Goal: Obtain resource: Download file/media

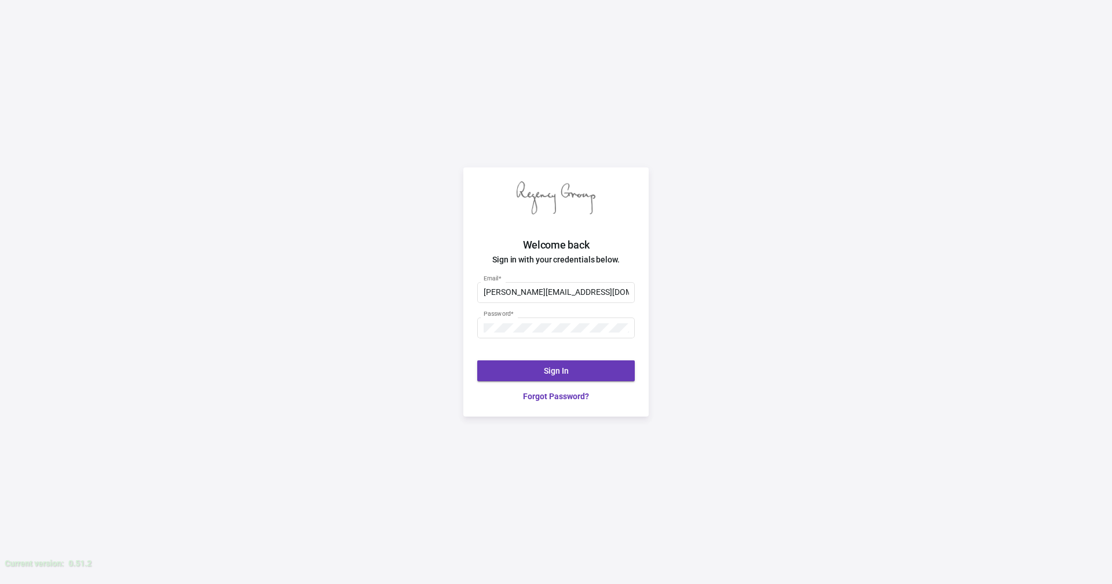
click at [535, 369] on button "Sign In" at bounding box center [556, 370] width 158 height 21
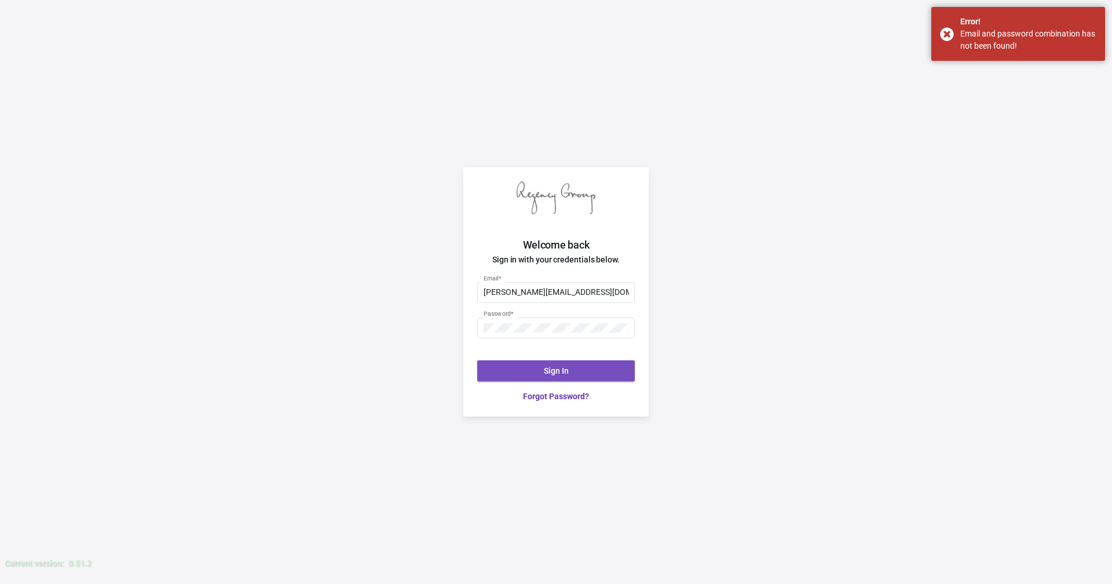
click at [570, 374] on button "Sign In" at bounding box center [556, 370] width 158 height 21
click at [568, 357] on div "[PERSON_NAME][EMAIL_ADDRESS][DOMAIN_NAME] Email * Password * Sign In Forgot Pas…" at bounding box center [556, 342] width 185 height 150
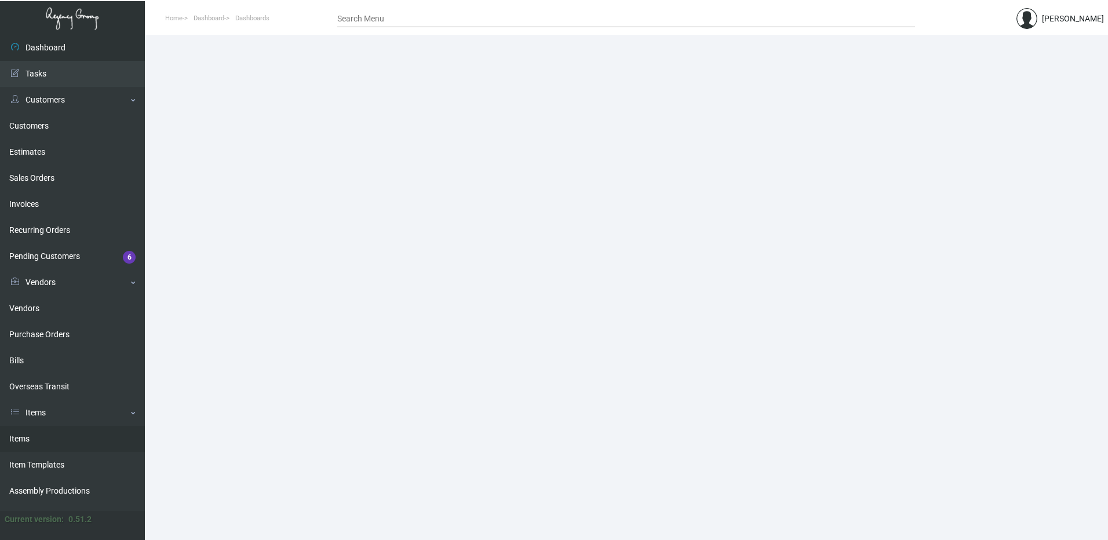
click at [49, 444] on link "Items" at bounding box center [72, 439] width 145 height 26
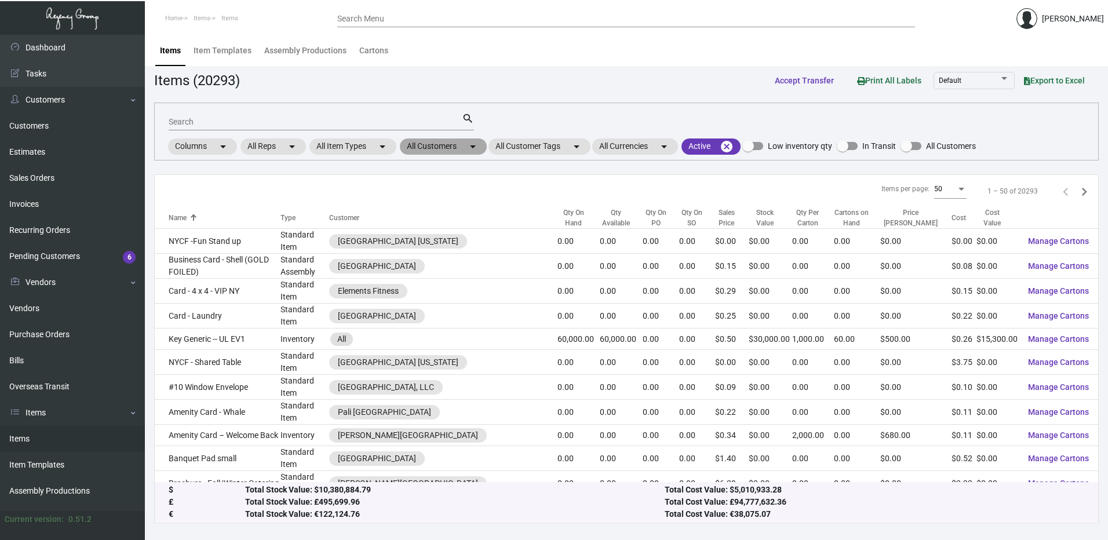
click at [443, 145] on mat-chip "All Customers arrow_drop_down" at bounding box center [443, 146] width 87 height 16
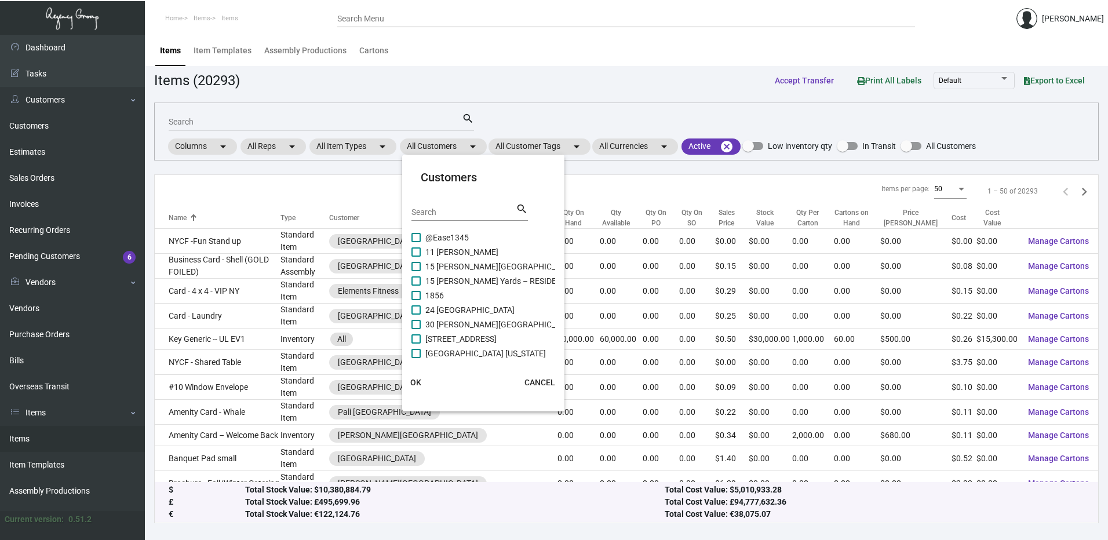
click at [456, 209] on input "Search" at bounding box center [463, 212] width 104 height 9
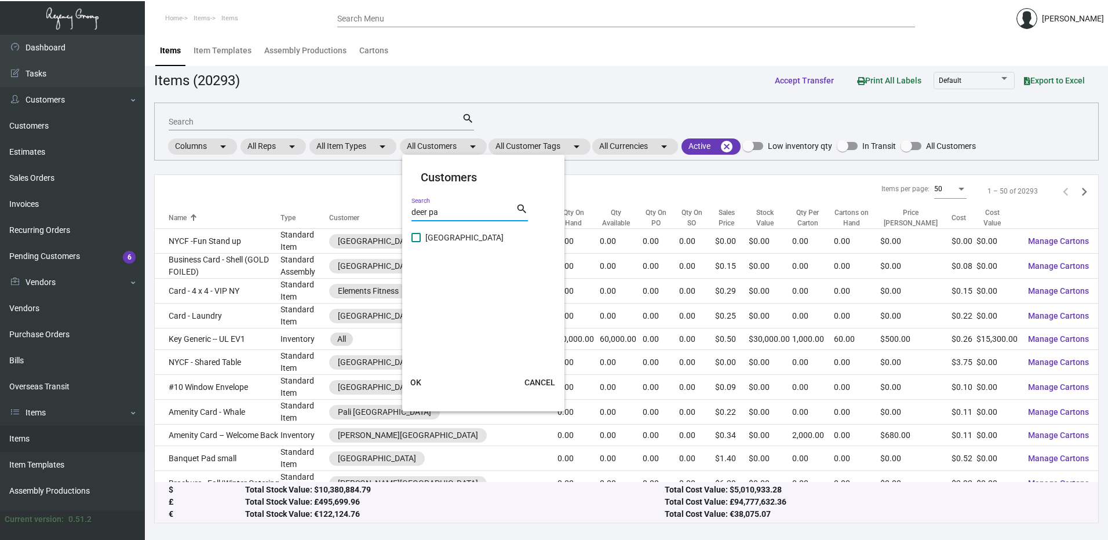
type input "deer pa"
drag, startPoint x: 414, startPoint y: 238, endPoint x: 421, endPoint y: 279, distance: 41.8
click at [414, 237] on span at bounding box center [415, 237] width 9 height 9
click at [415, 242] on input "Deer Path Inn" at bounding box center [415, 242] width 1 height 1
checkbox input "true"
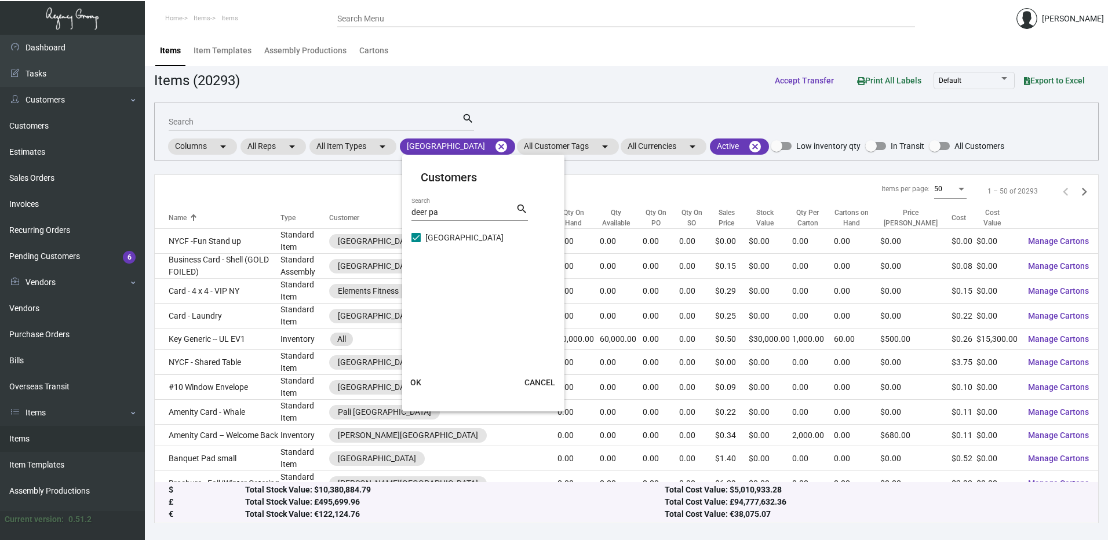
click at [418, 380] on span "OK" at bounding box center [415, 382] width 11 height 9
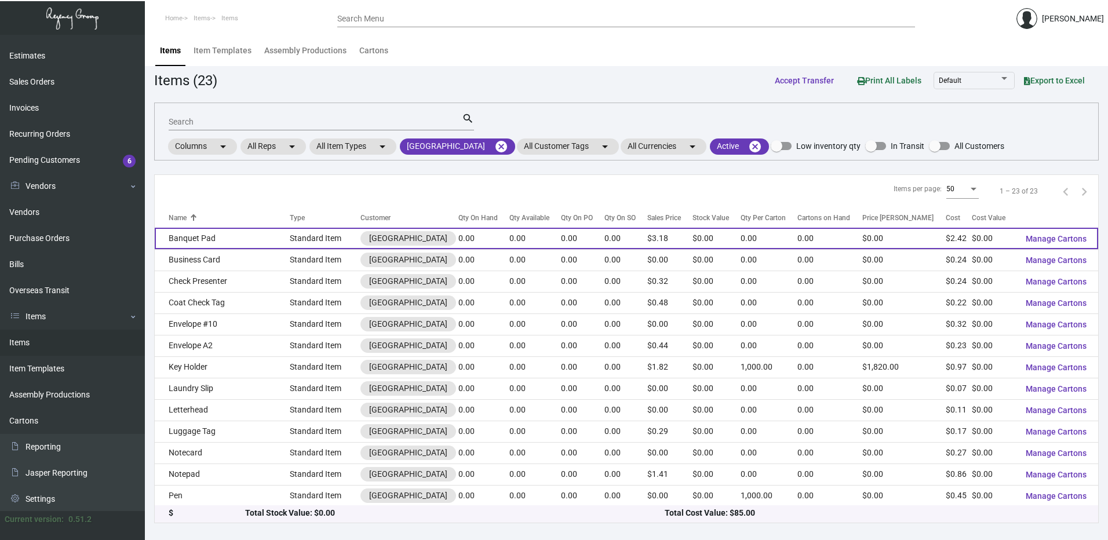
scroll to position [97, 0]
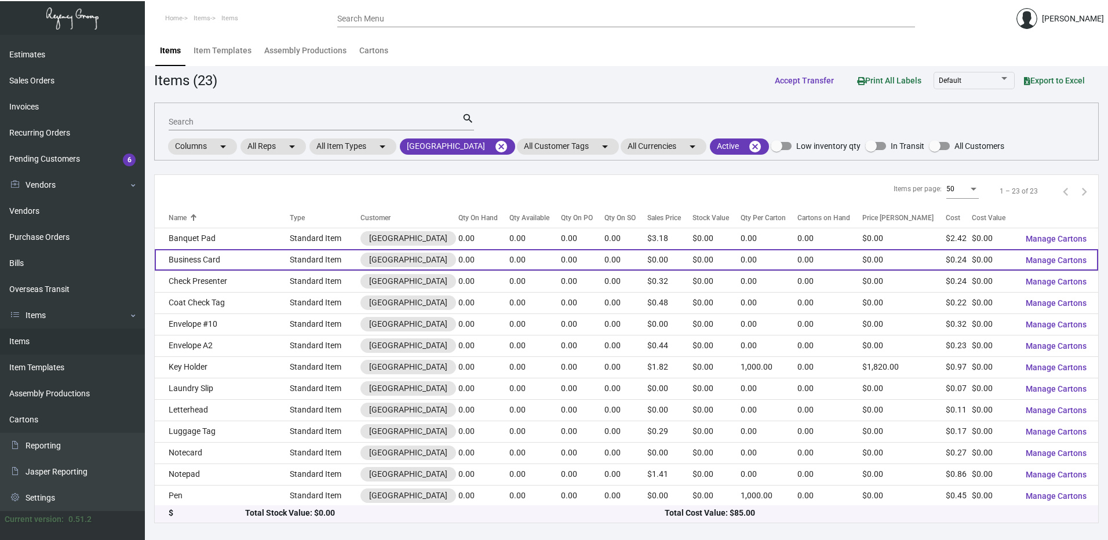
click at [207, 262] on td "Business Card" at bounding box center [222, 259] width 135 height 21
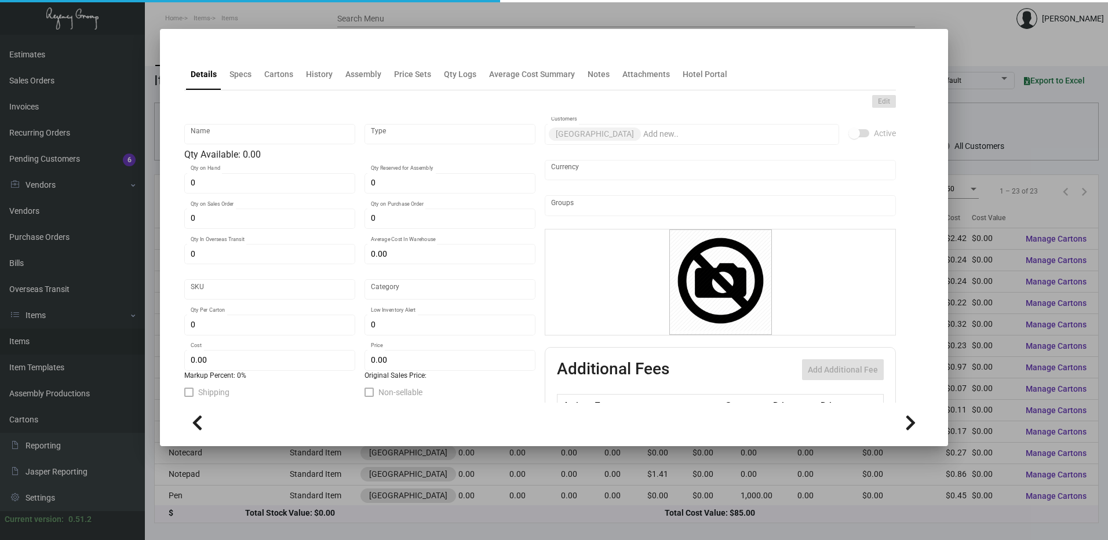
type input "Business Card"
type input "Standard Item"
type input "$ 0.00"
type input "Standard"
type input "$ 0.24"
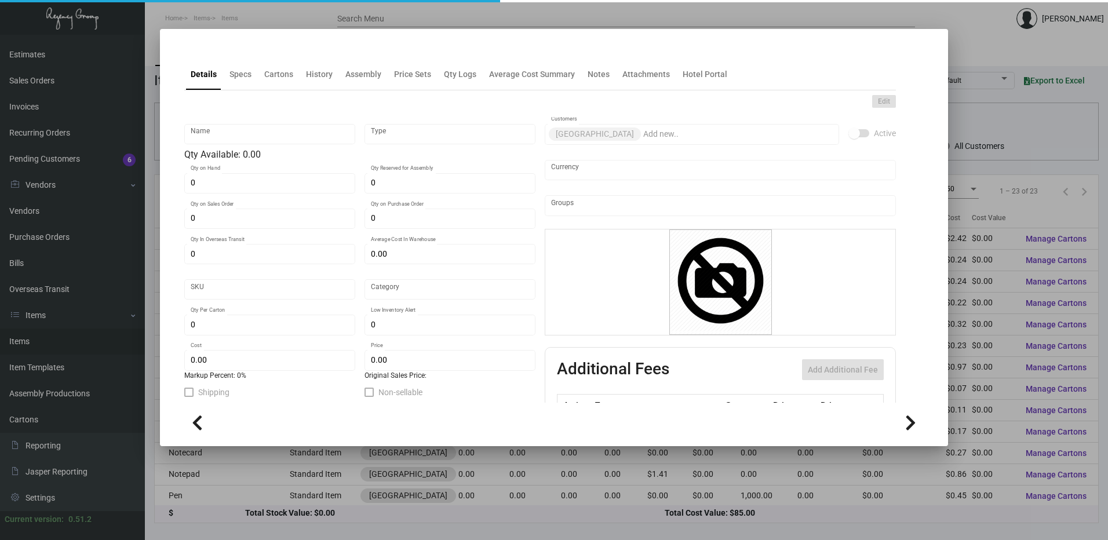
type input "$ 0.00"
checkbox input "true"
type input "United States Dollar $"
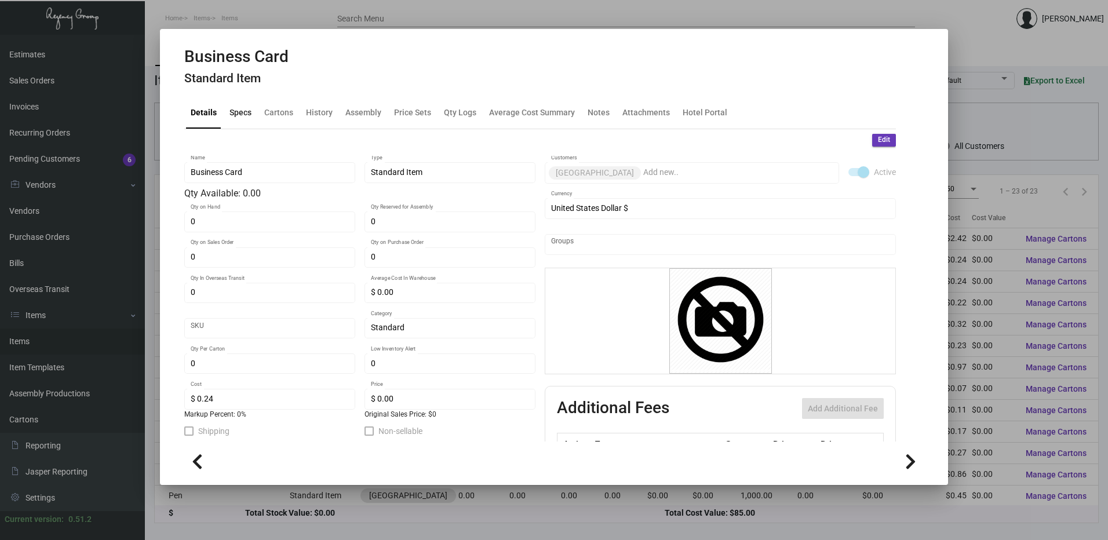
click at [240, 112] on div "Specs" at bounding box center [240, 113] width 22 height 12
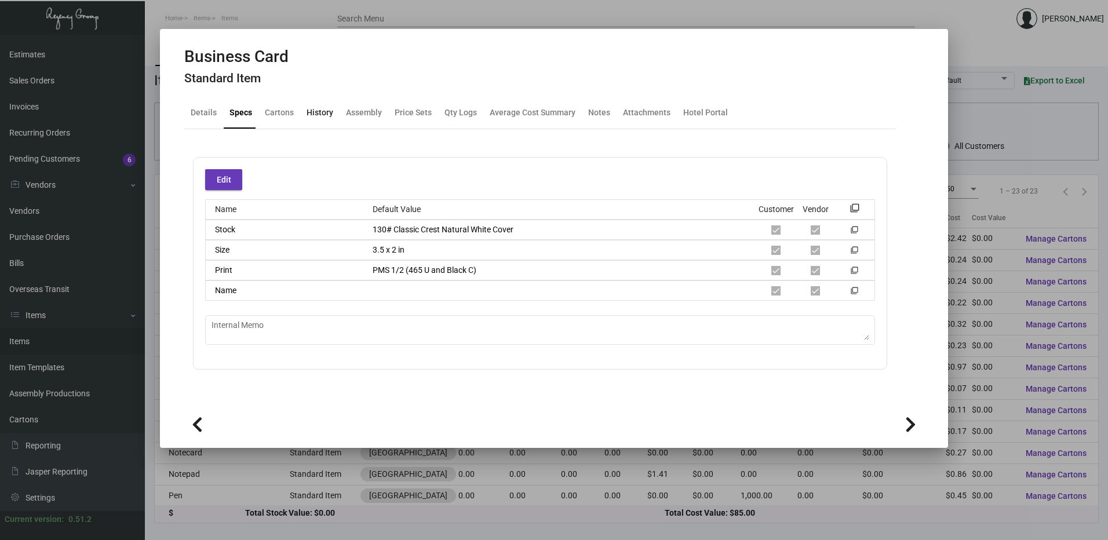
click at [327, 111] on div "History" at bounding box center [320, 113] width 27 height 12
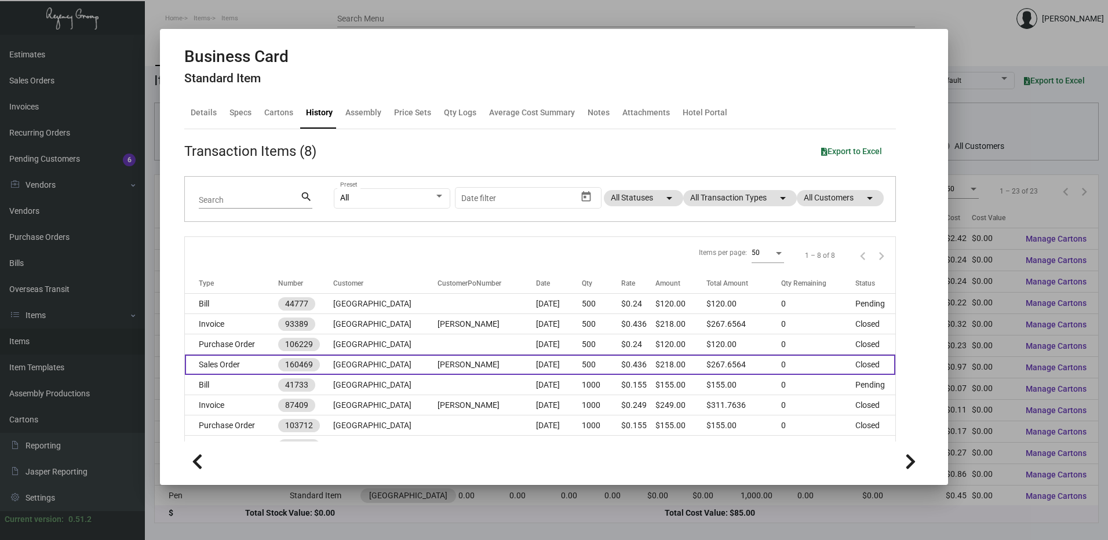
click at [236, 362] on td "Sales Order" at bounding box center [231, 365] width 93 height 20
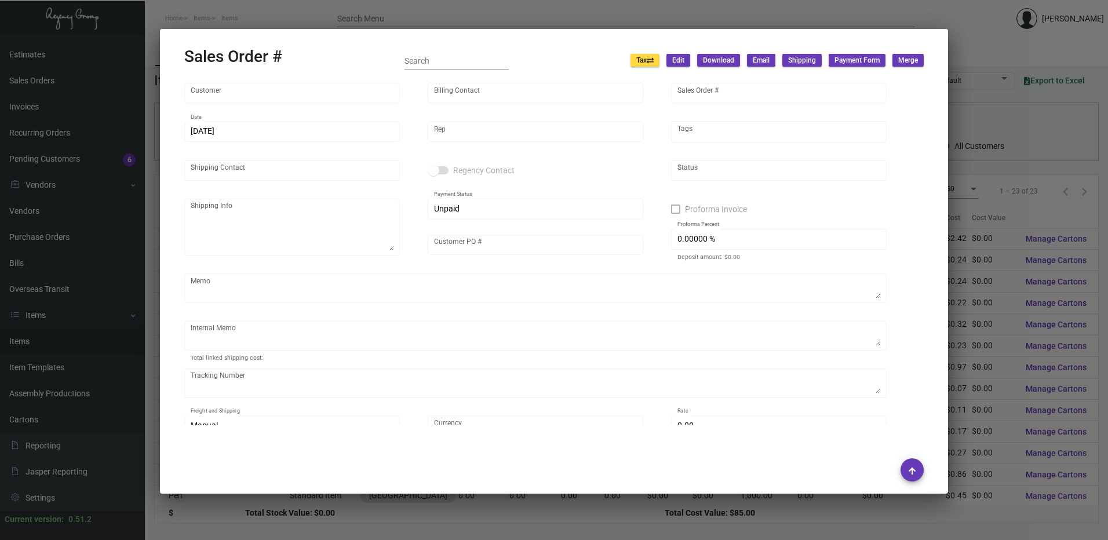
type input "Deer Path Inn"
type input "James Barnett"
type input "160469"
type input "7/8/2024"
type input "Yossi Loeb"
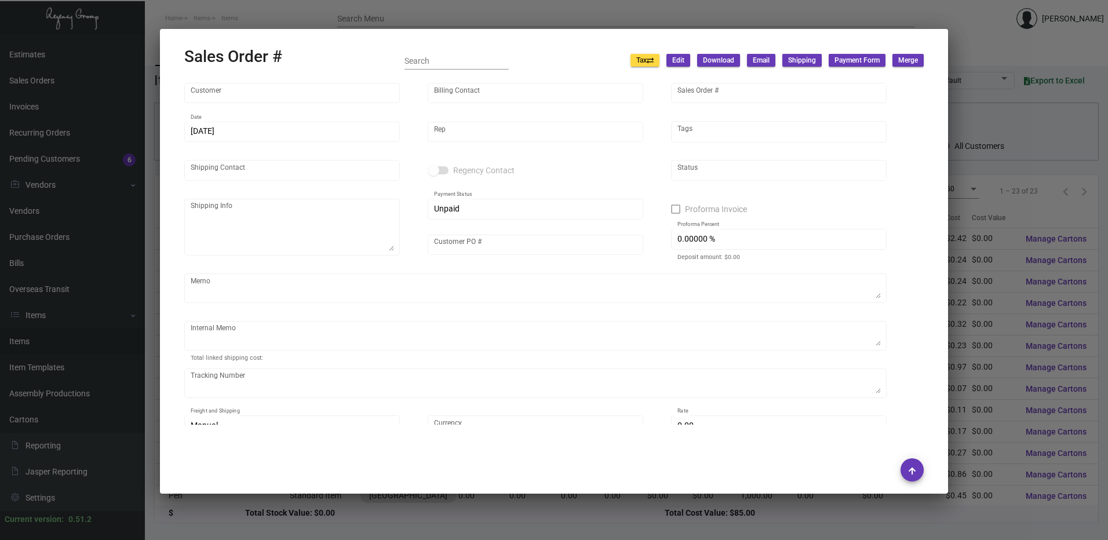
type input "James Barnett"
type textarea "Deer Path Inn - James Barnett 255 East Illinois Road Lake Forest, IL, 60045 US"
type input "Kelsey Caroe"
type textarea "7/19/24 Shipped from BCT by UPS Ground Cost $9.31"
type input "United States Dollar $"
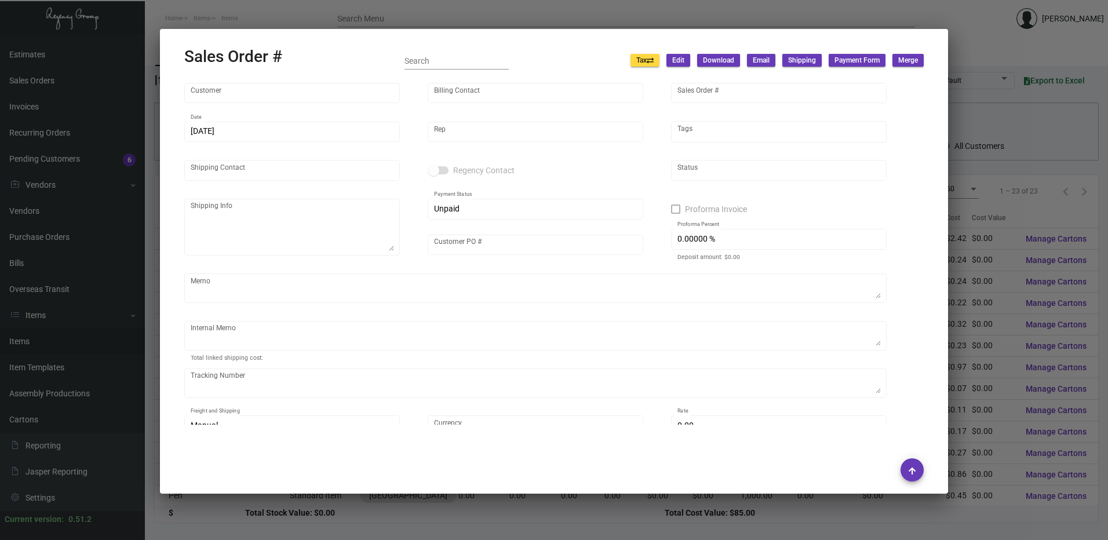
type input "$ 29.83"
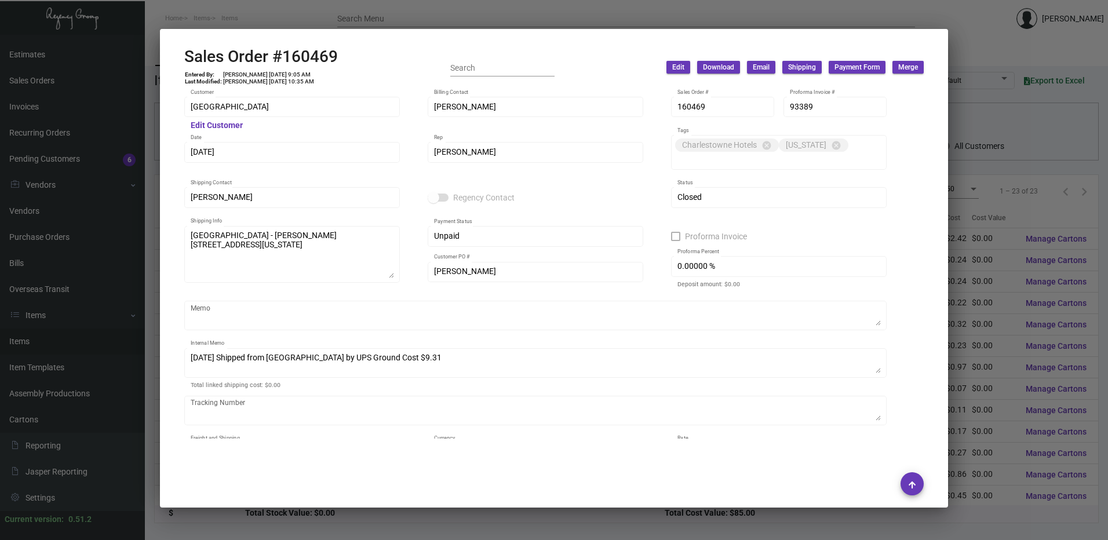
click at [982, 143] on div at bounding box center [554, 270] width 1108 height 540
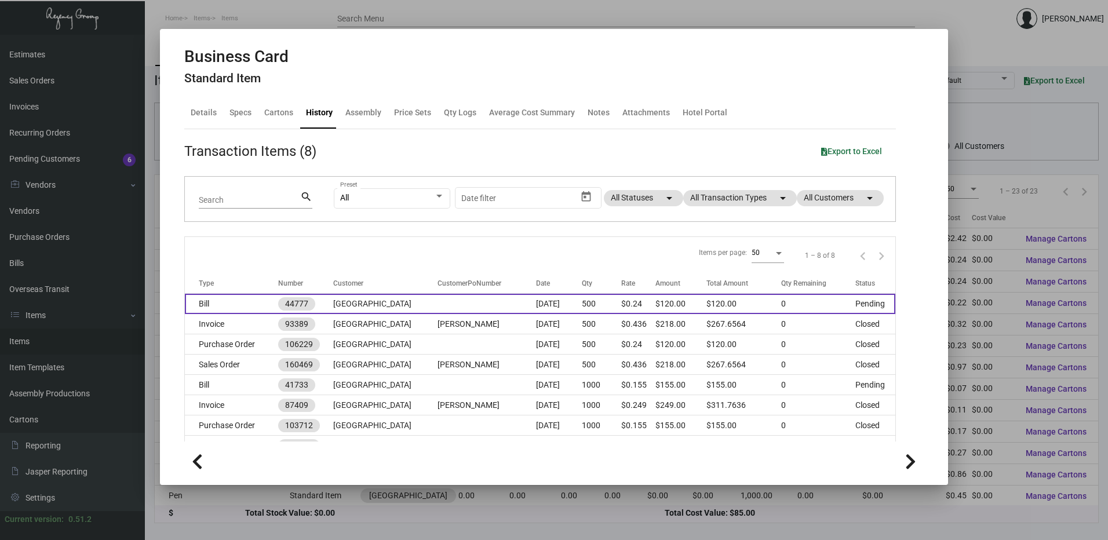
click at [222, 302] on td "Bill" at bounding box center [231, 304] width 93 height 20
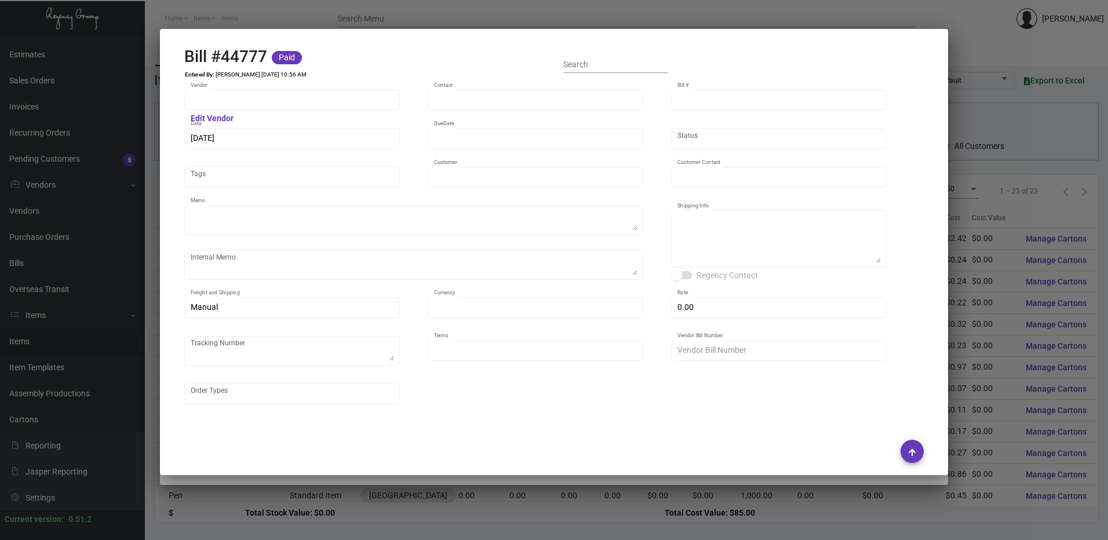
type input "BCT Illinois"
type input "Tom McNeany"
type input "44777"
type input "7/24/2024"
type input "8/23/2024"
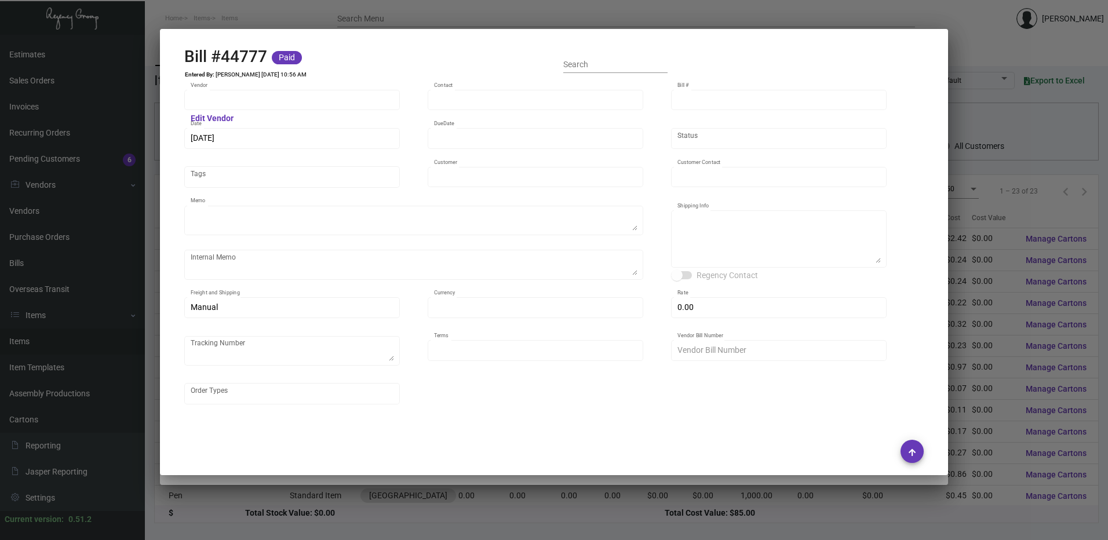
type input "Deer Path Inn"
type input "James Barnett"
type textarea "***ANY PRICE DISCREPANCY MUST BE CALLED OUT PRIOR TO PROCEEDING WITH THIS ORDER…"
type textarea "Deer Path Inn - James Barnett 255 East Illinois Road Lake Forest, IL, 60045 US"
type input "United States Dollar $"
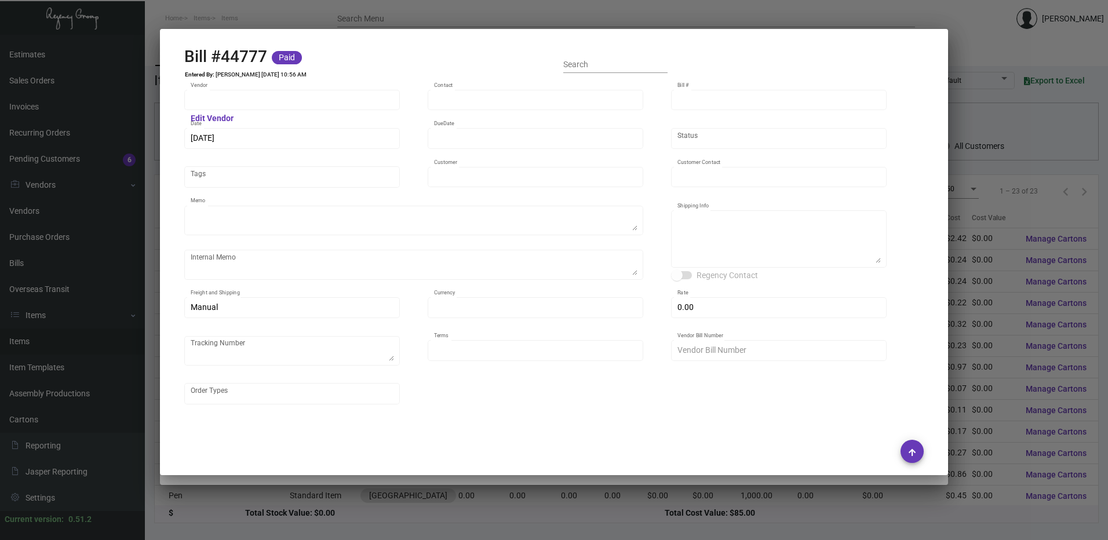
type input "$ 0.00"
type input "Net 30"
type input "625539"
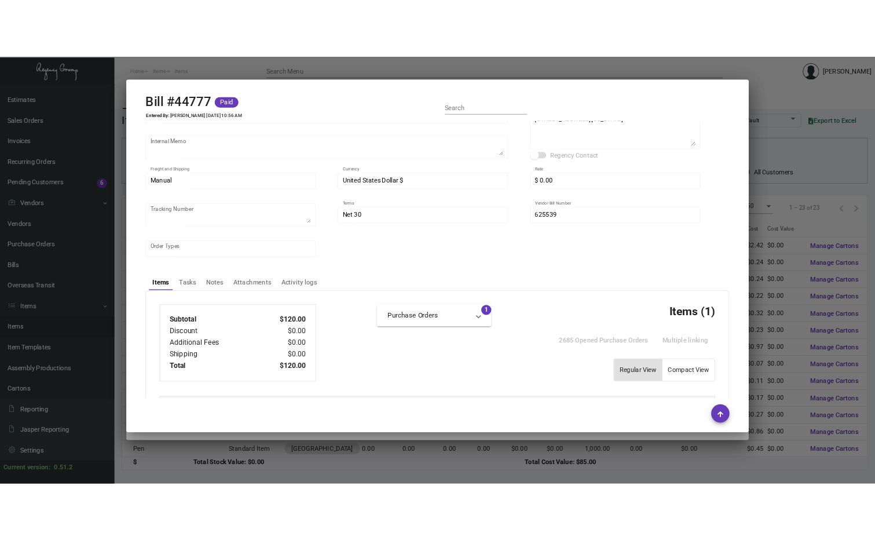
scroll to position [167, 0]
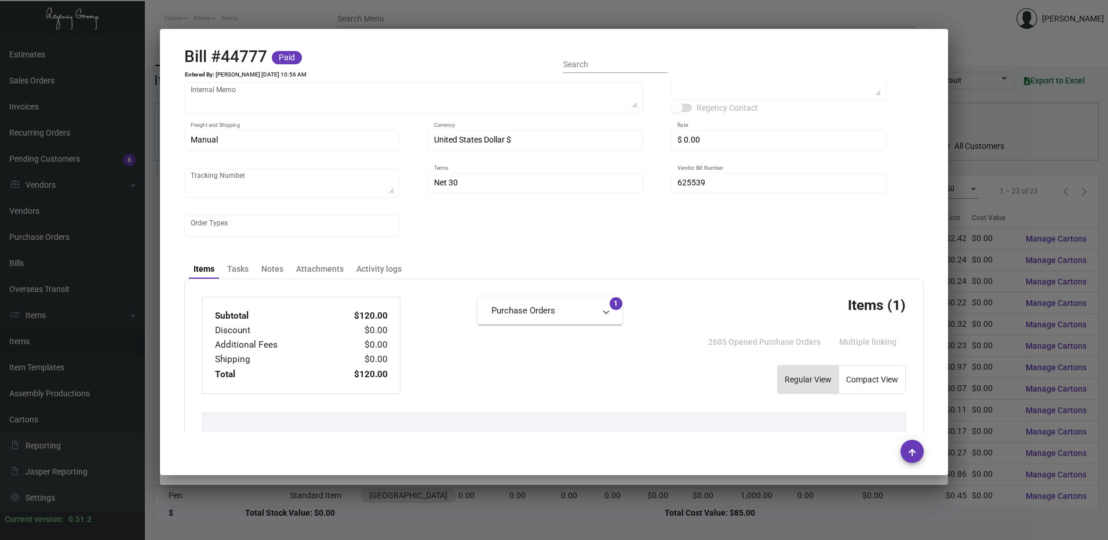
click at [980, 245] on div at bounding box center [554, 270] width 1108 height 540
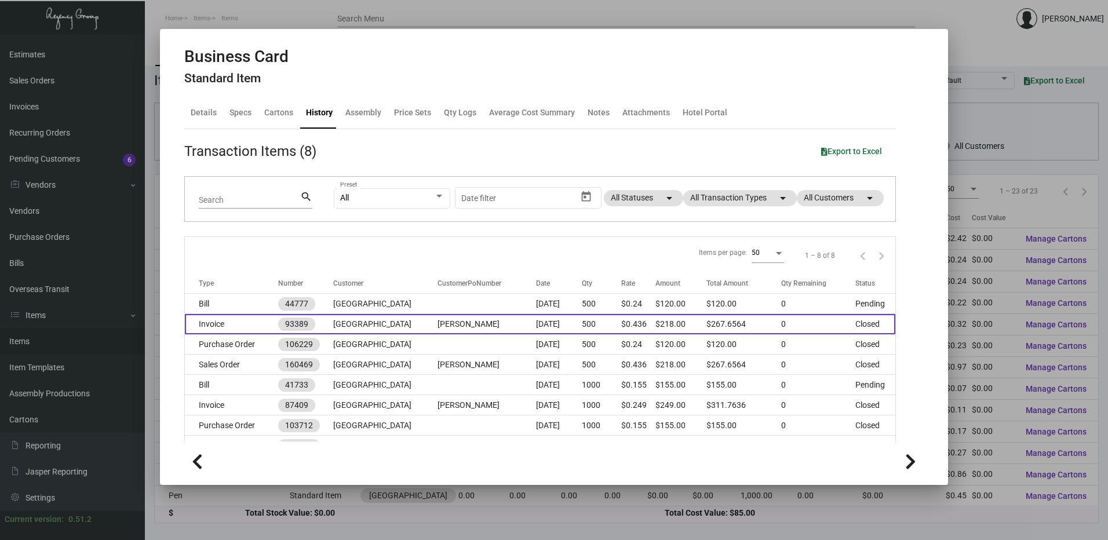
click at [219, 326] on td "Invoice" at bounding box center [231, 324] width 93 height 20
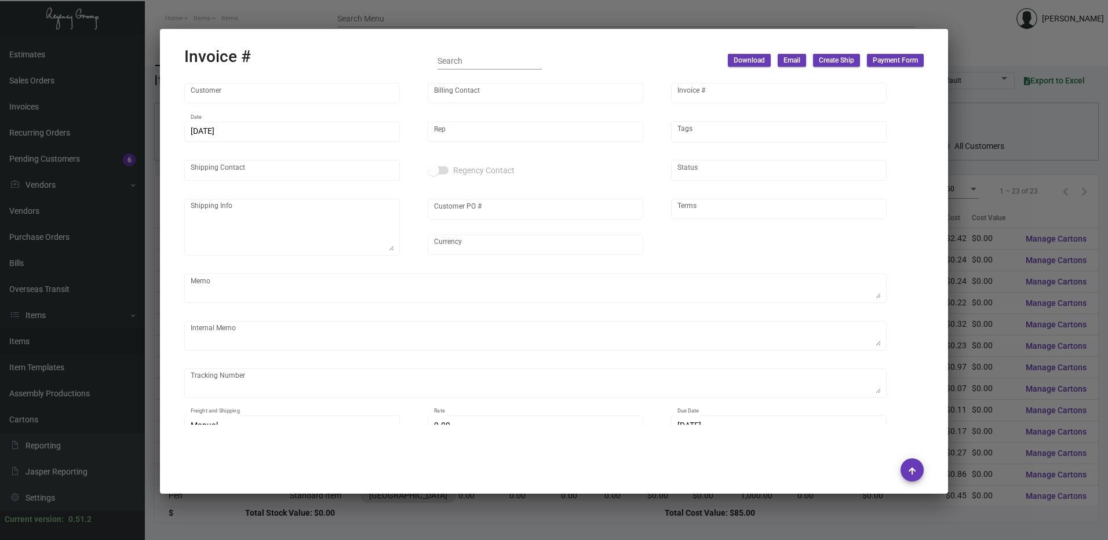
type input "Deer Path Inn"
type input "James Barnett"
type input "93389"
type input "7/22/2024"
type input "Yossi Loeb"
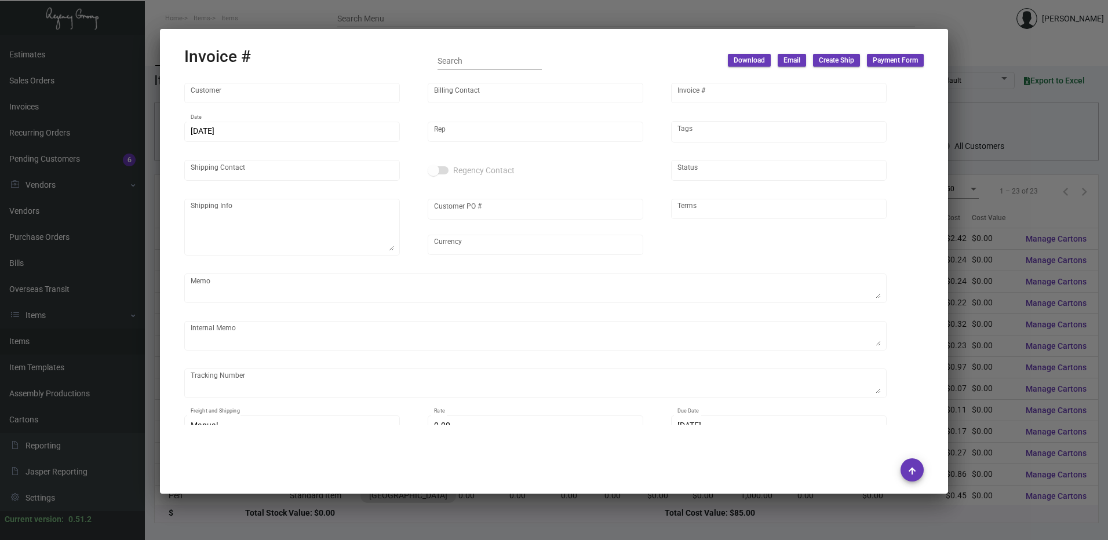
type input "James Barnett"
type textarea "Deer Path Inn - James Barnett 255 East Illinois Road Lake Forest, IL, 60045 US"
type input "Kelsey Caroe"
type input "United States Dollar $"
type input "Net 50"
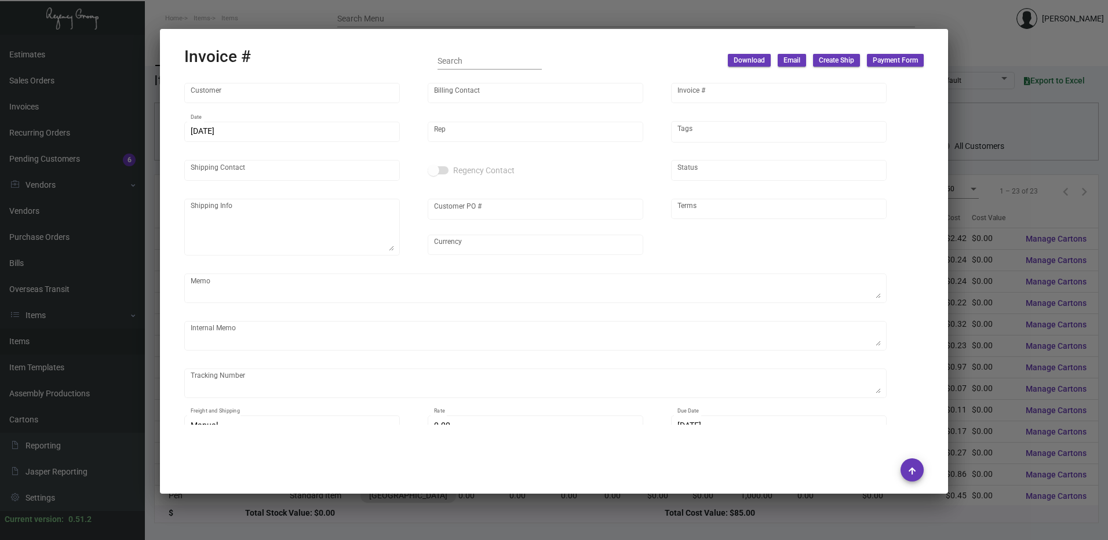
type textarea "7/19/24 Shipped from BCT by UPS Ground Cost $9.31"
type input "$ 29.83"
type input "7/23/2024"
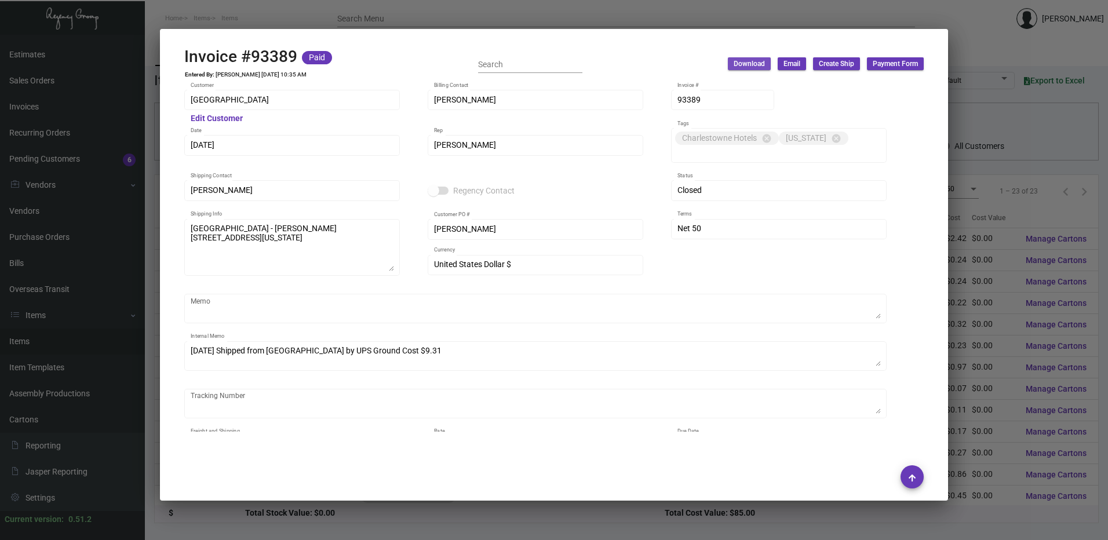
click at [760, 64] on span "Download" at bounding box center [749, 64] width 31 height 10
click at [840, 86] on button "With Description" at bounding box center [842, 89] width 89 height 28
